Goal: Find specific page/section

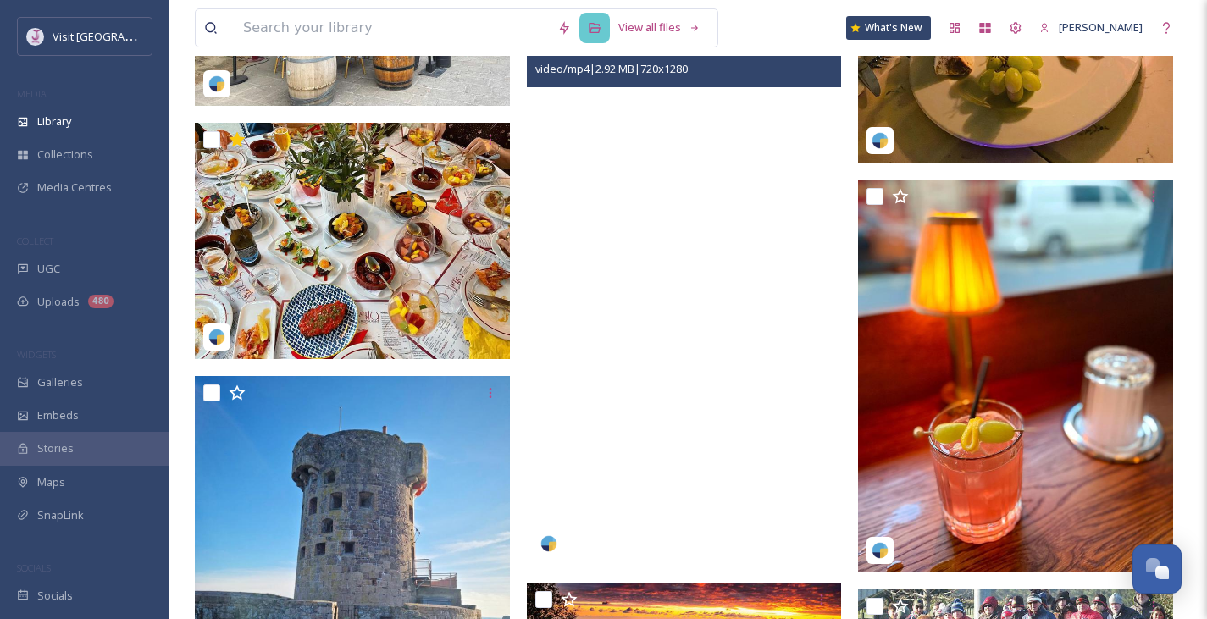
scroll to position [796, 0]
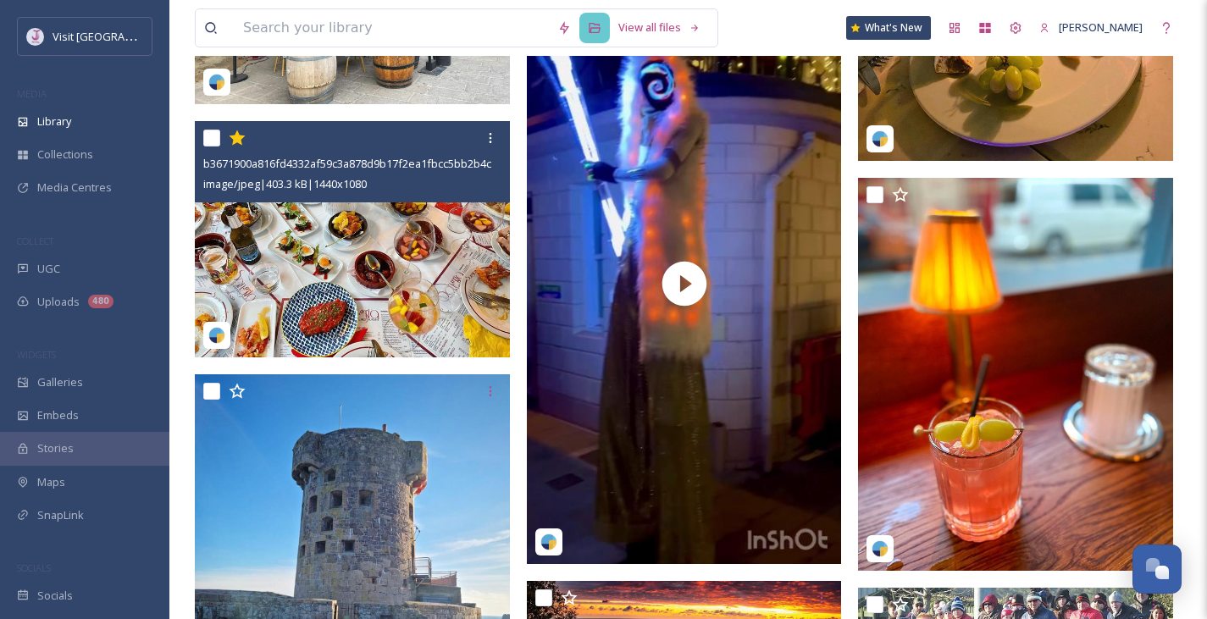
click at [341, 257] on img at bounding box center [352, 239] width 315 height 236
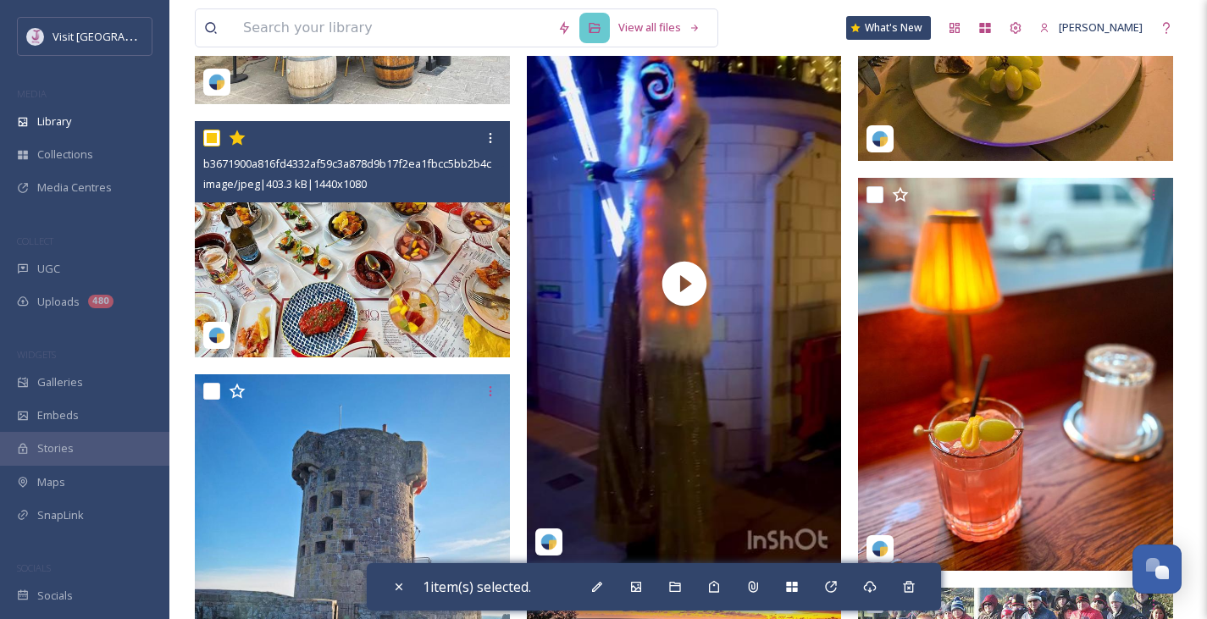
click at [341, 257] on img at bounding box center [352, 239] width 315 height 236
checkbox input "false"
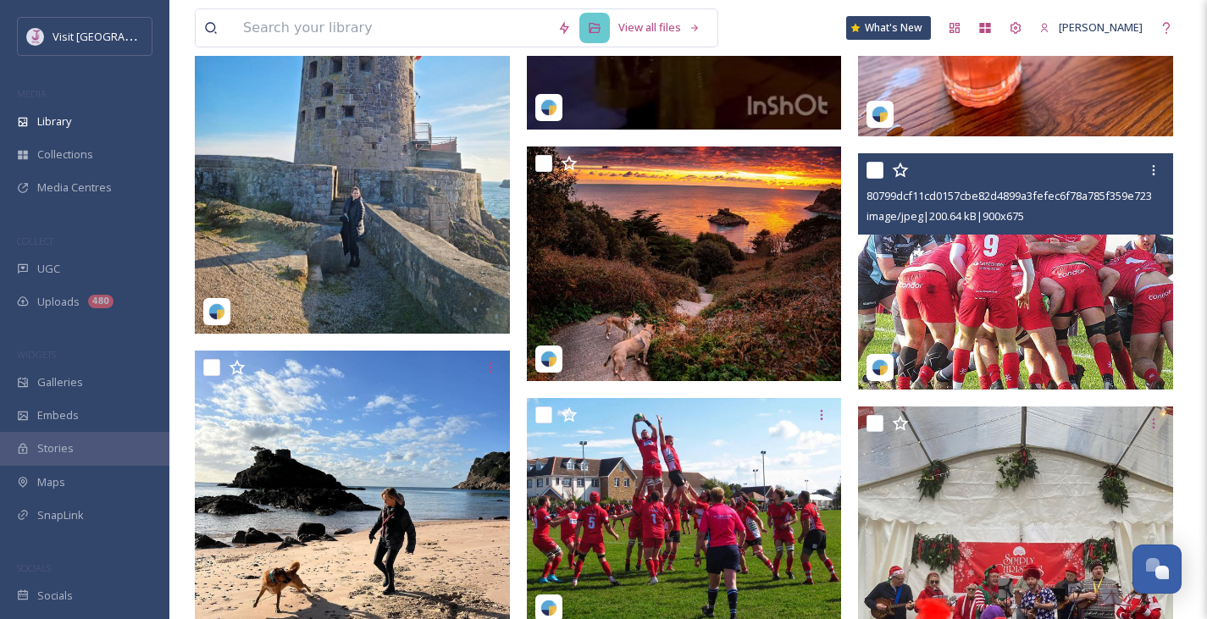
scroll to position [1229, 0]
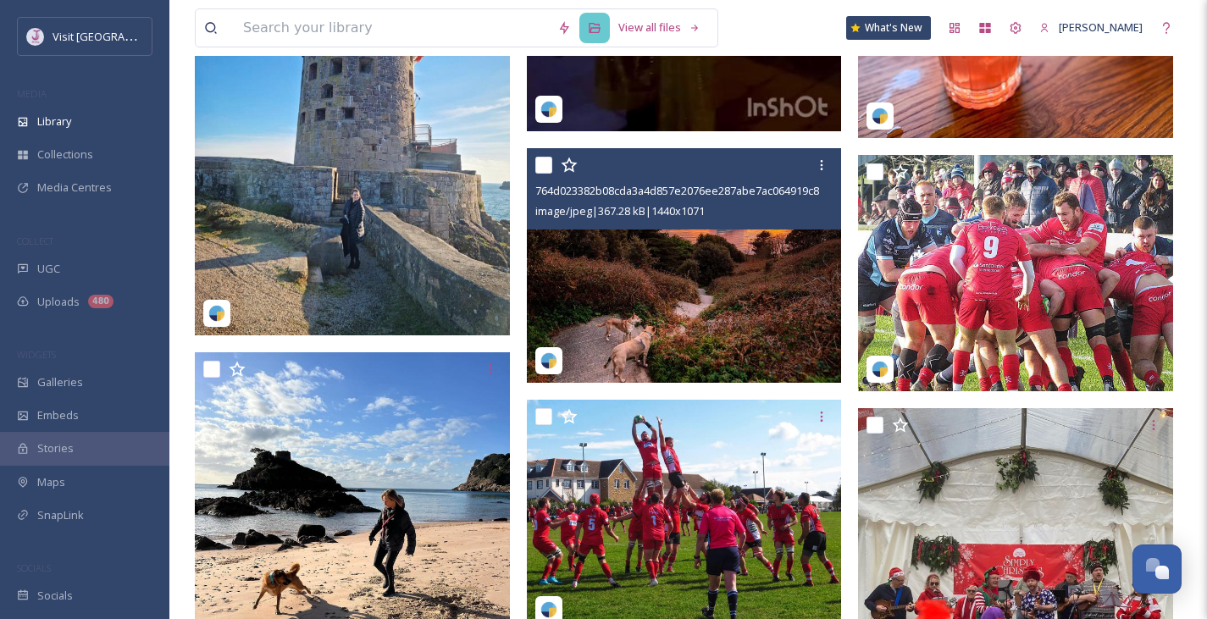
click at [673, 315] on img at bounding box center [684, 265] width 315 height 235
checkbox input "true"
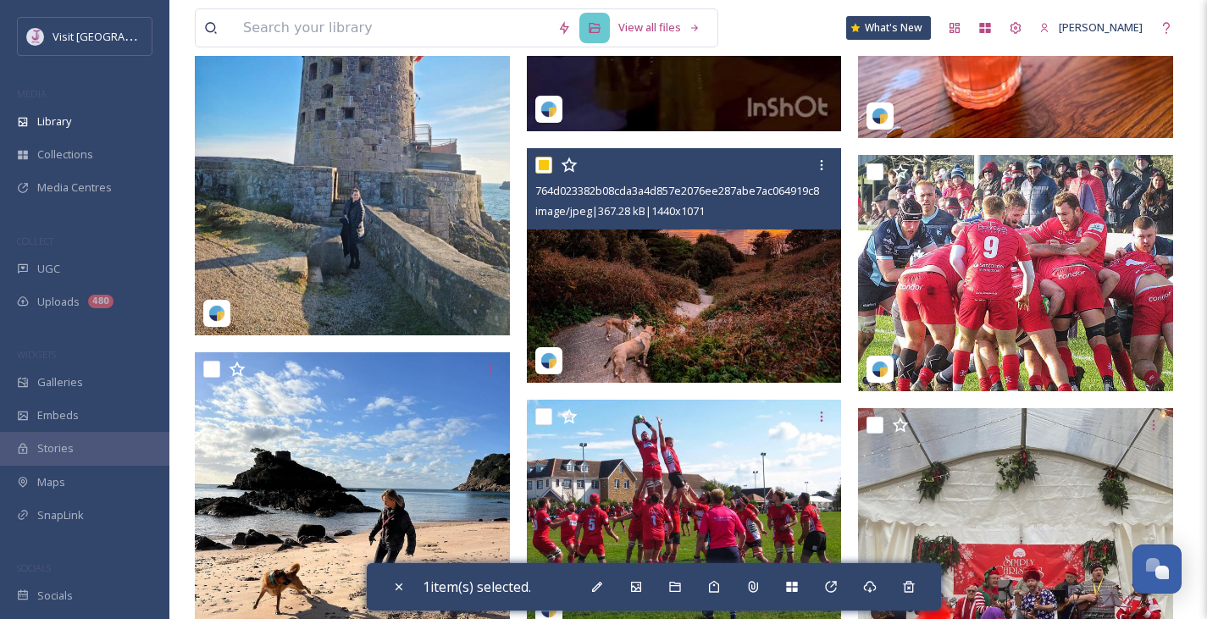
click at [572, 165] on icon at bounding box center [569, 165] width 17 height 17
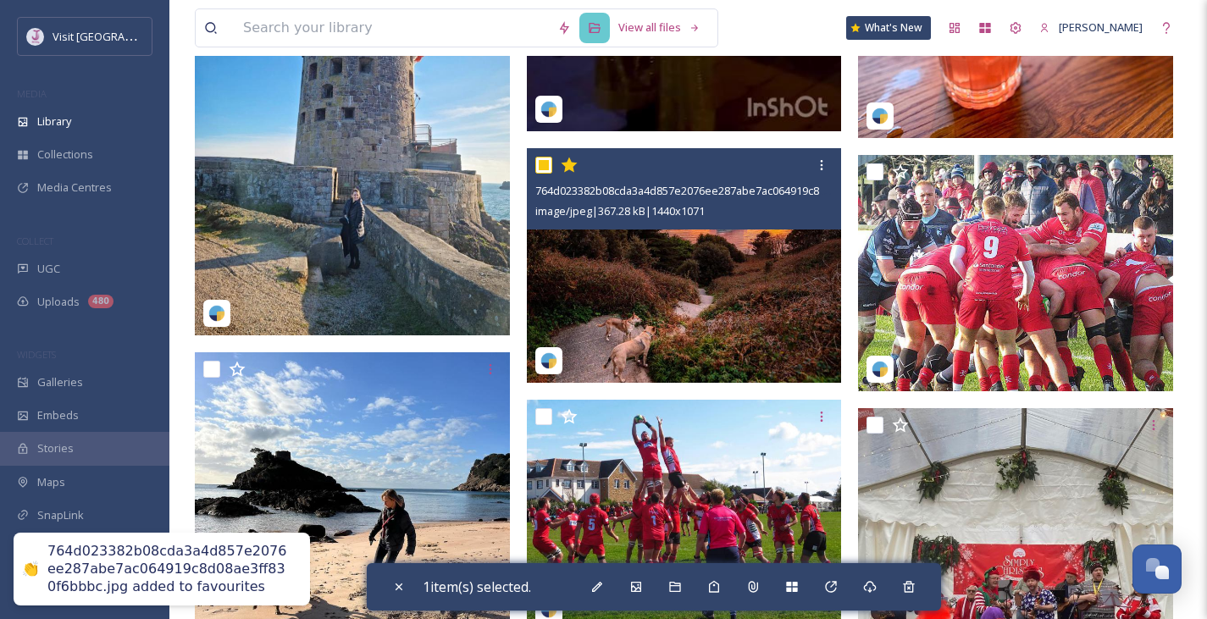
scroll to position [910, 0]
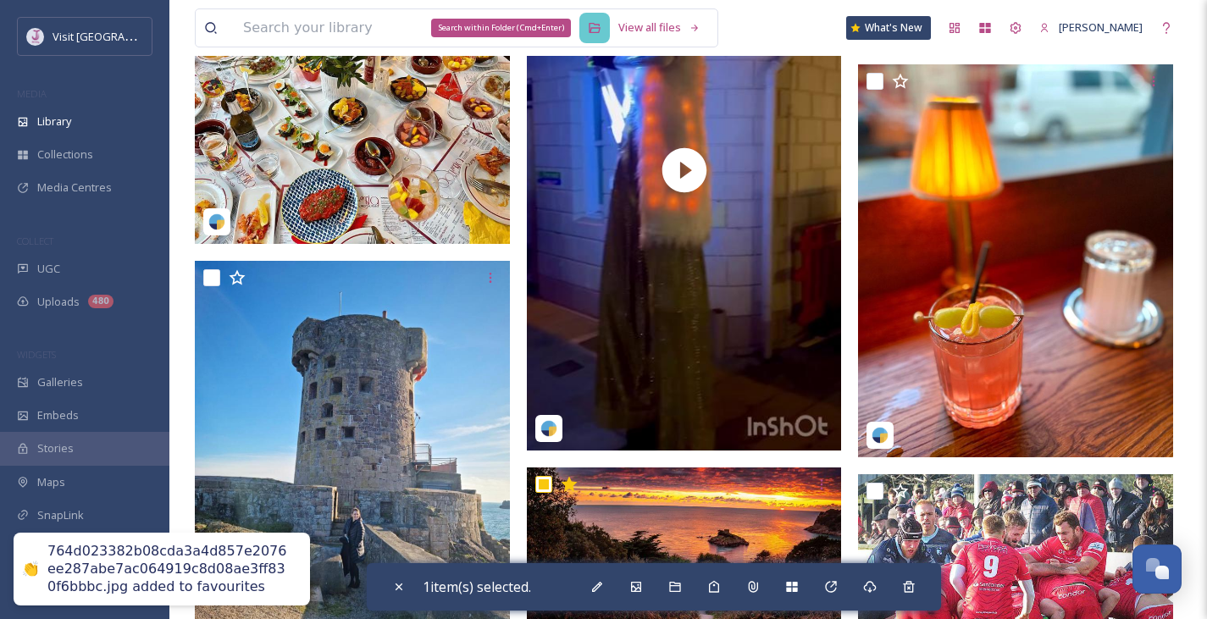
click at [601, 28] on icon at bounding box center [596, 28] width 12 height 10
